Goal: Information Seeking & Learning: Learn about a topic

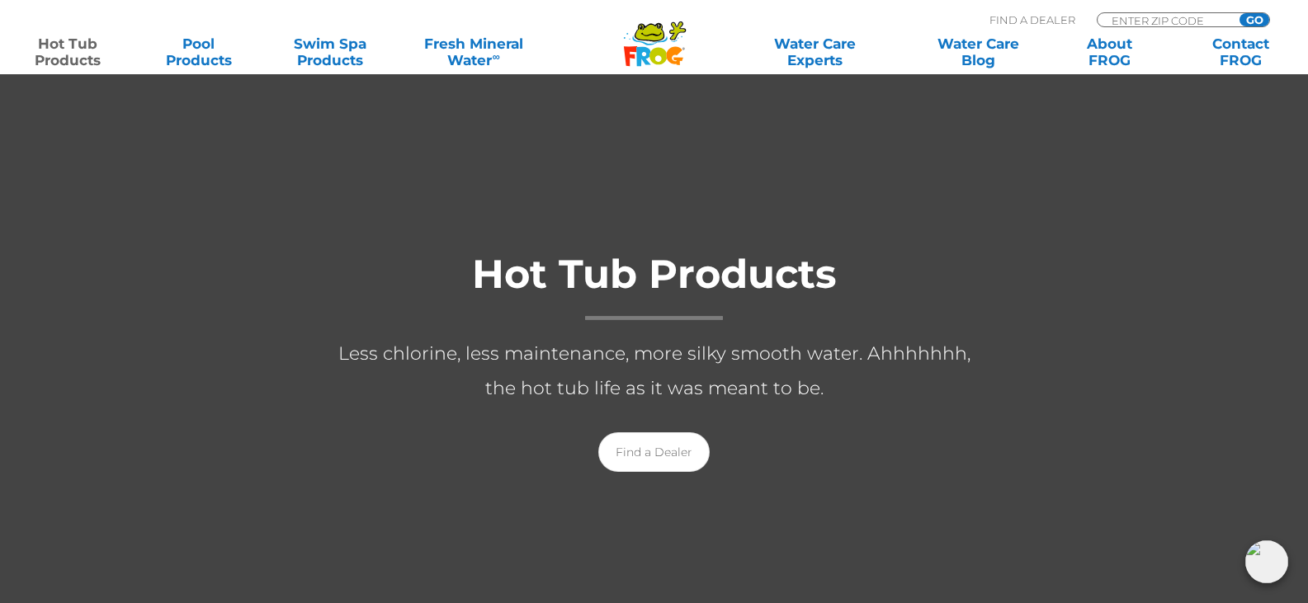
scroll to position [197, 0]
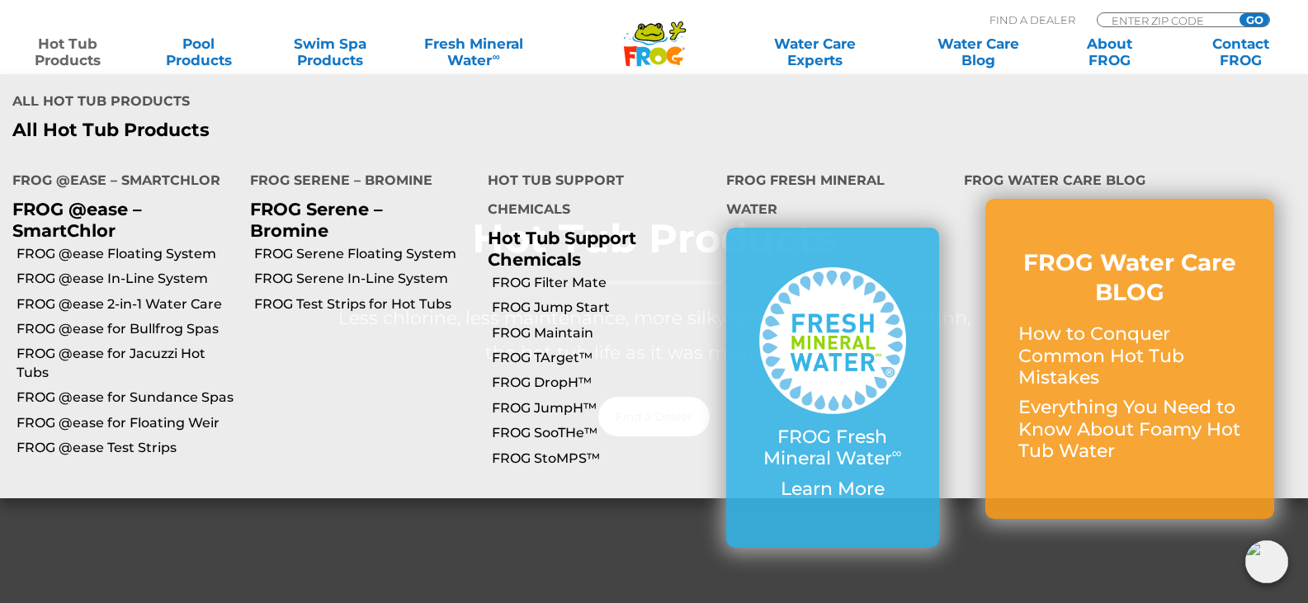
click at [61, 50] on link "Hot Tub Products" at bounding box center [68, 51] width 102 height 33
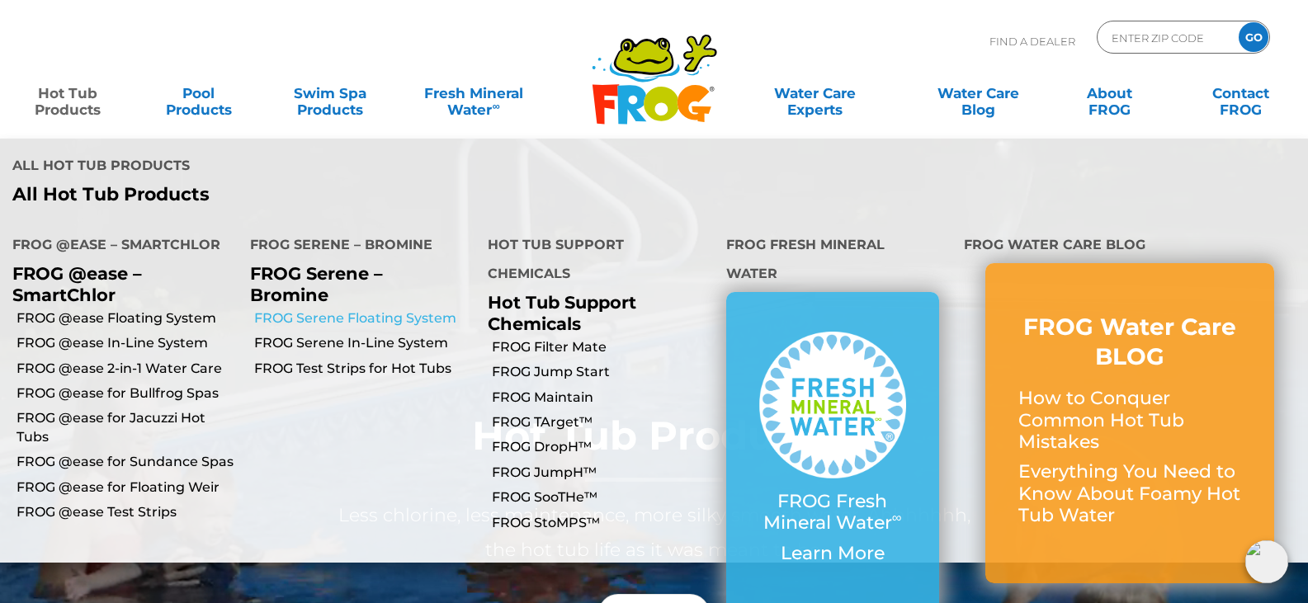
click at [324, 309] on link "FROG Serene Floating System" at bounding box center [364, 318] width 221 height 18
